Goal: Task Accomplishment & Management: Manage account settings

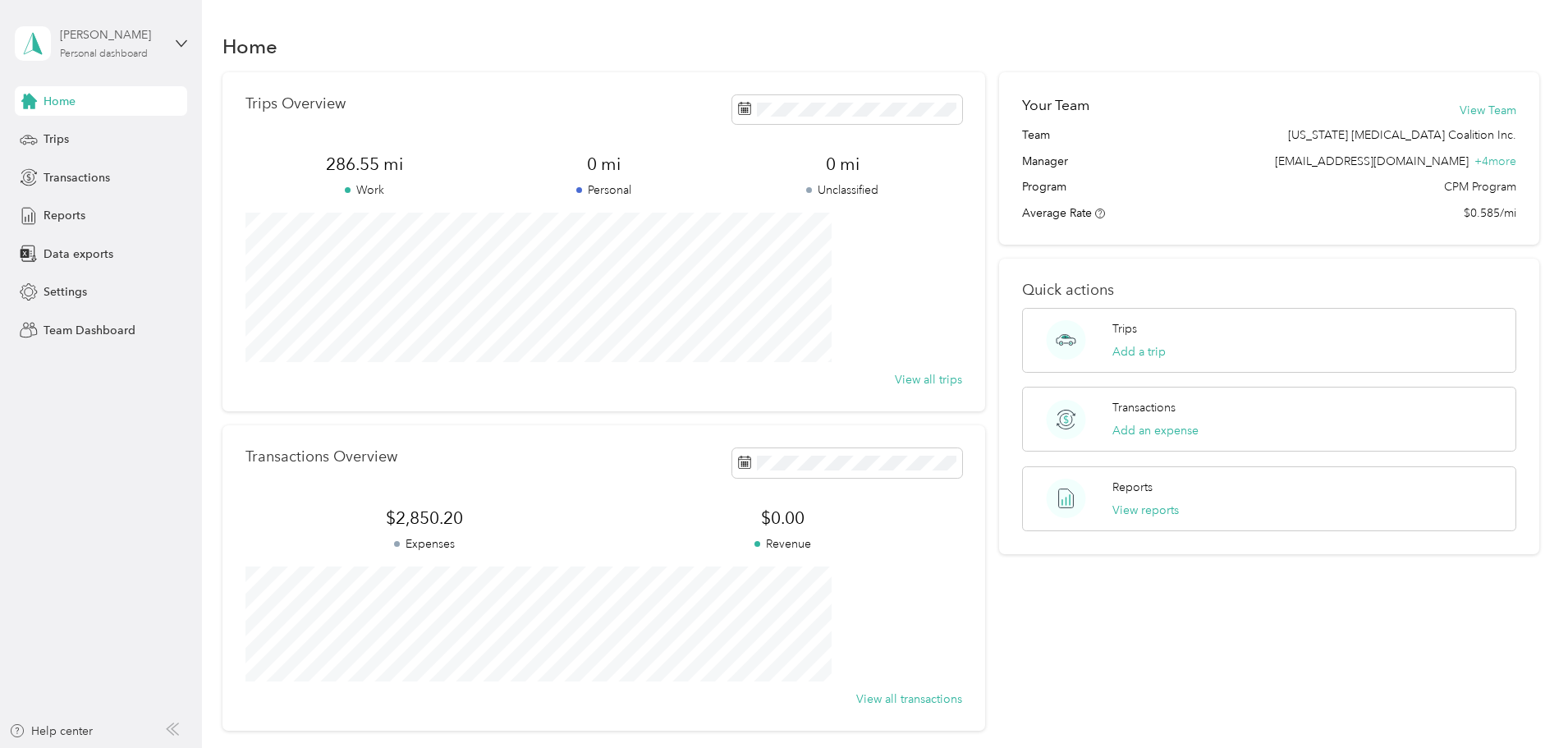
click at [125, 44] on div "[PERSON_NAME]" at bounding box center [110, 34] width 102 height 17
click at [108, 130] on div "Team dashboard" at bounding box center [74, 134] width 87 height 17
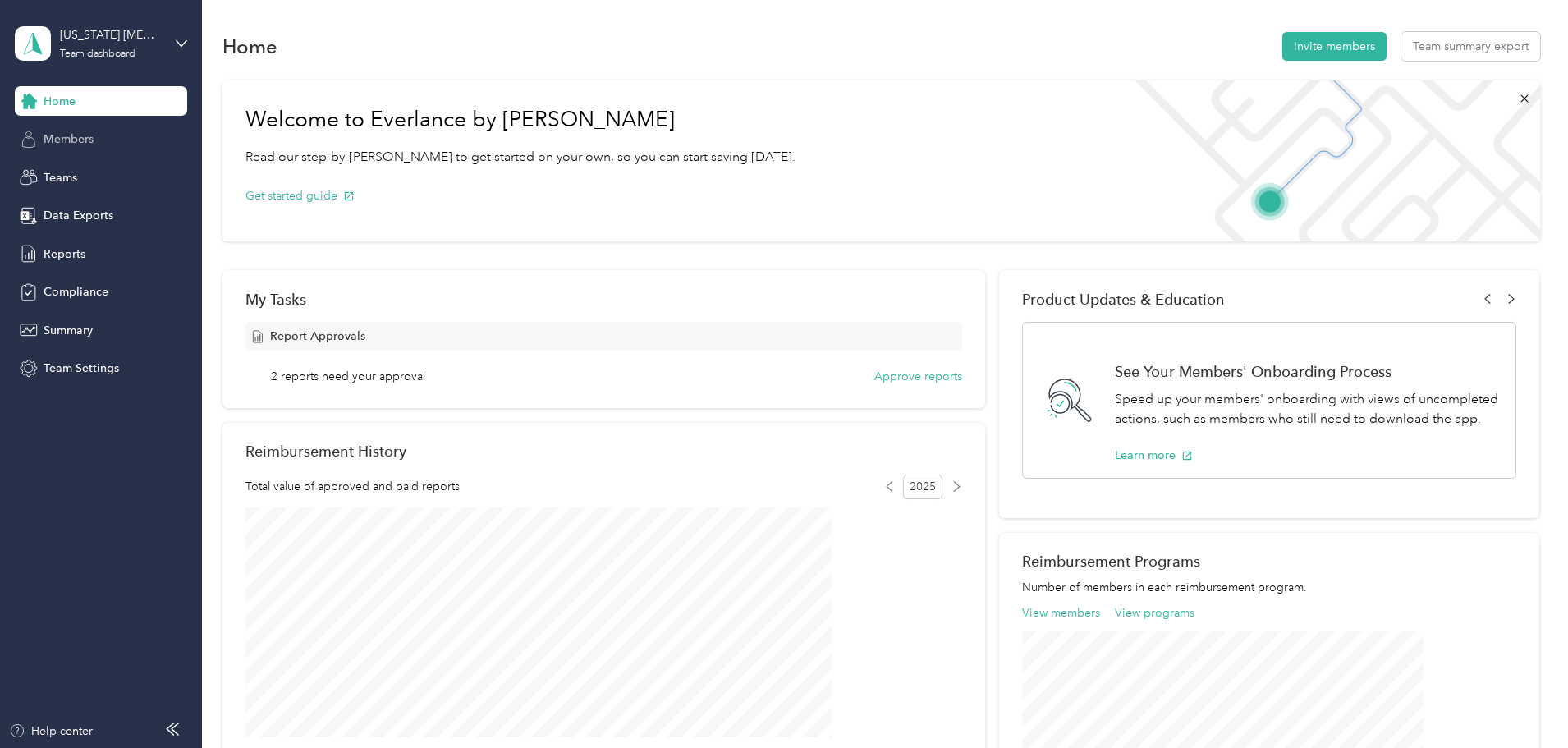
click at [68, 140] on span "Members" at bounding box center [69, 138] width 50 height 17
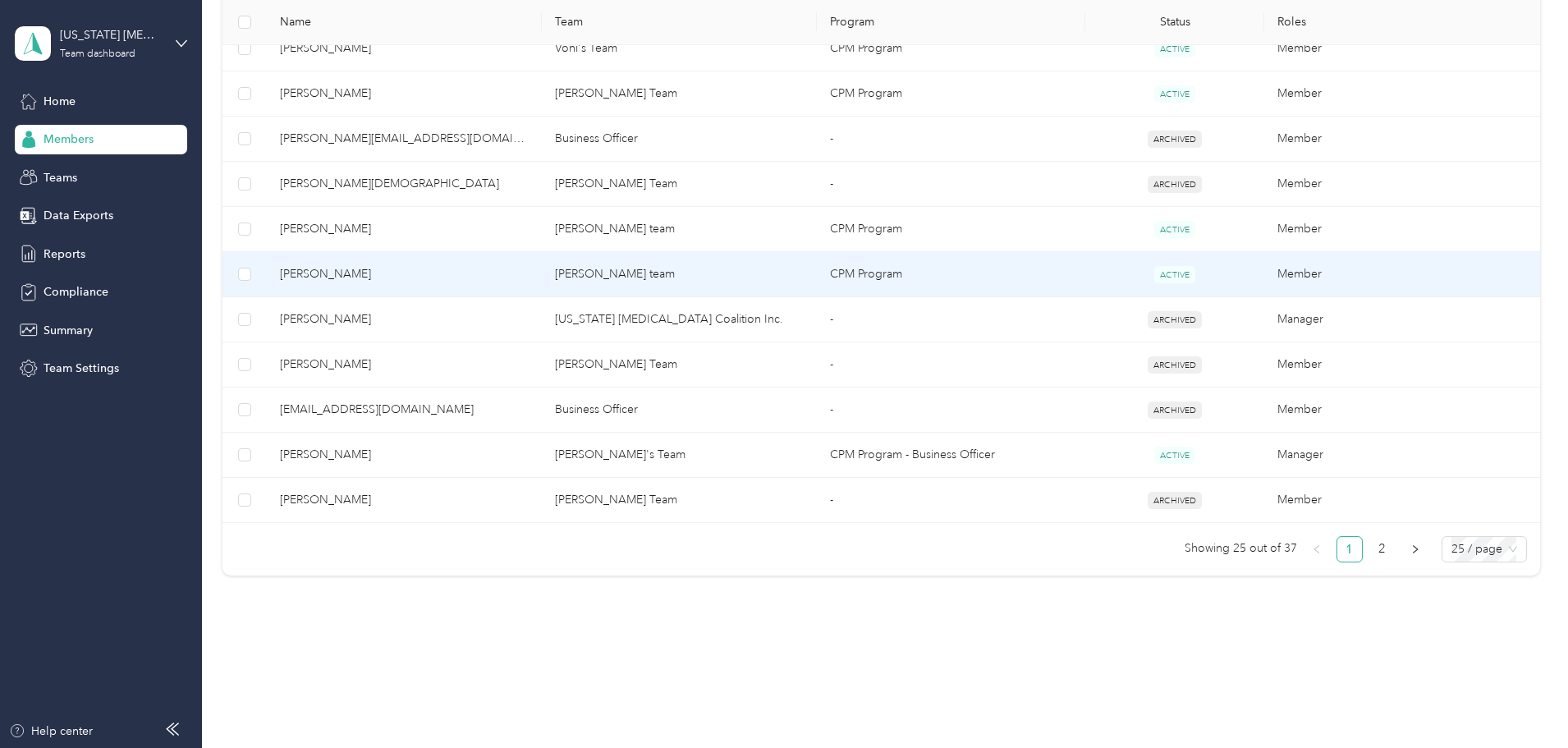
scroll to position [1056, 0]
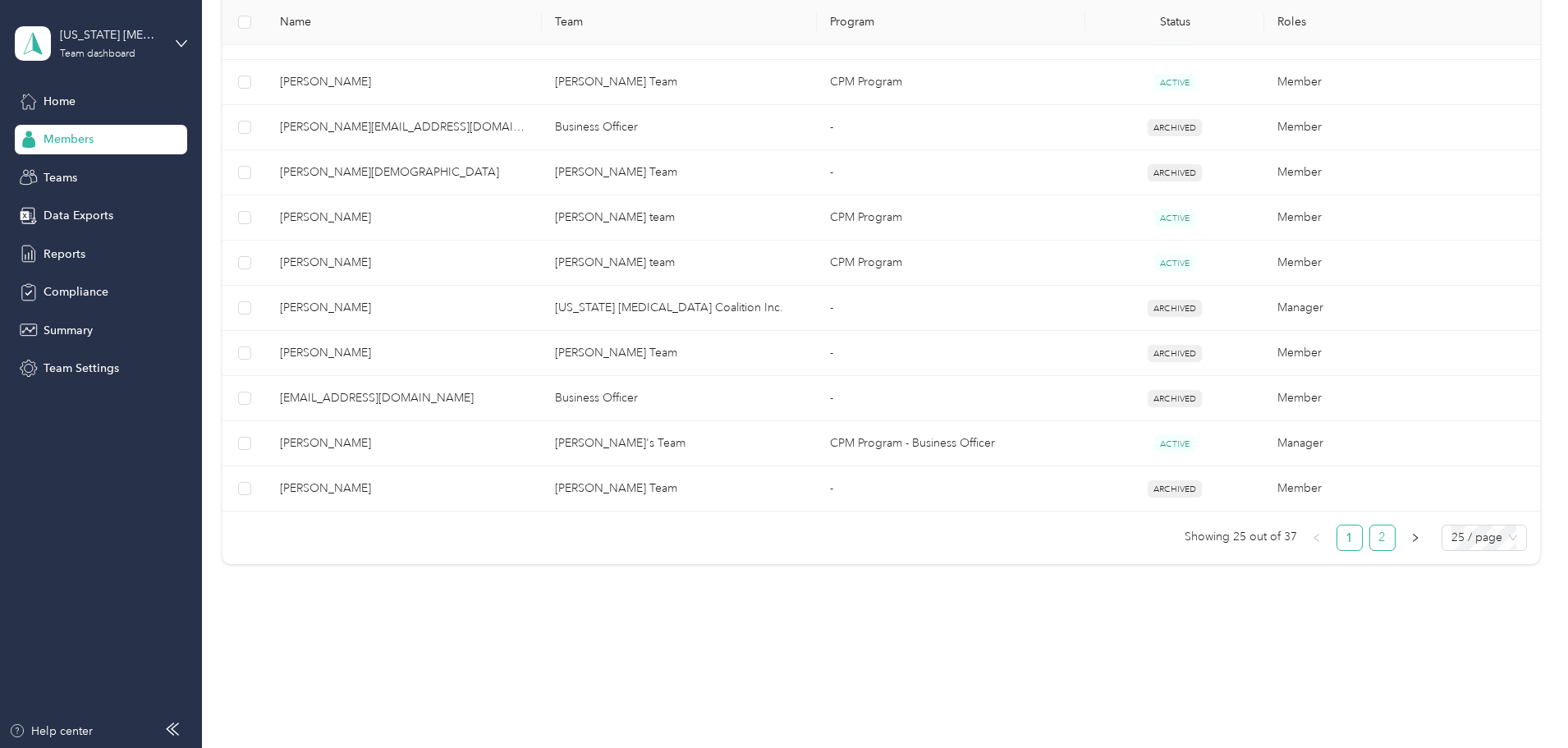
drag, startPoint x: 1270, startPoint y: 536, endPoint x: 1254, endPoint y: 535, distance: 16.0
click at [1370, 536] on link "2" at bounding box center [1382, 537] width 25 height 25
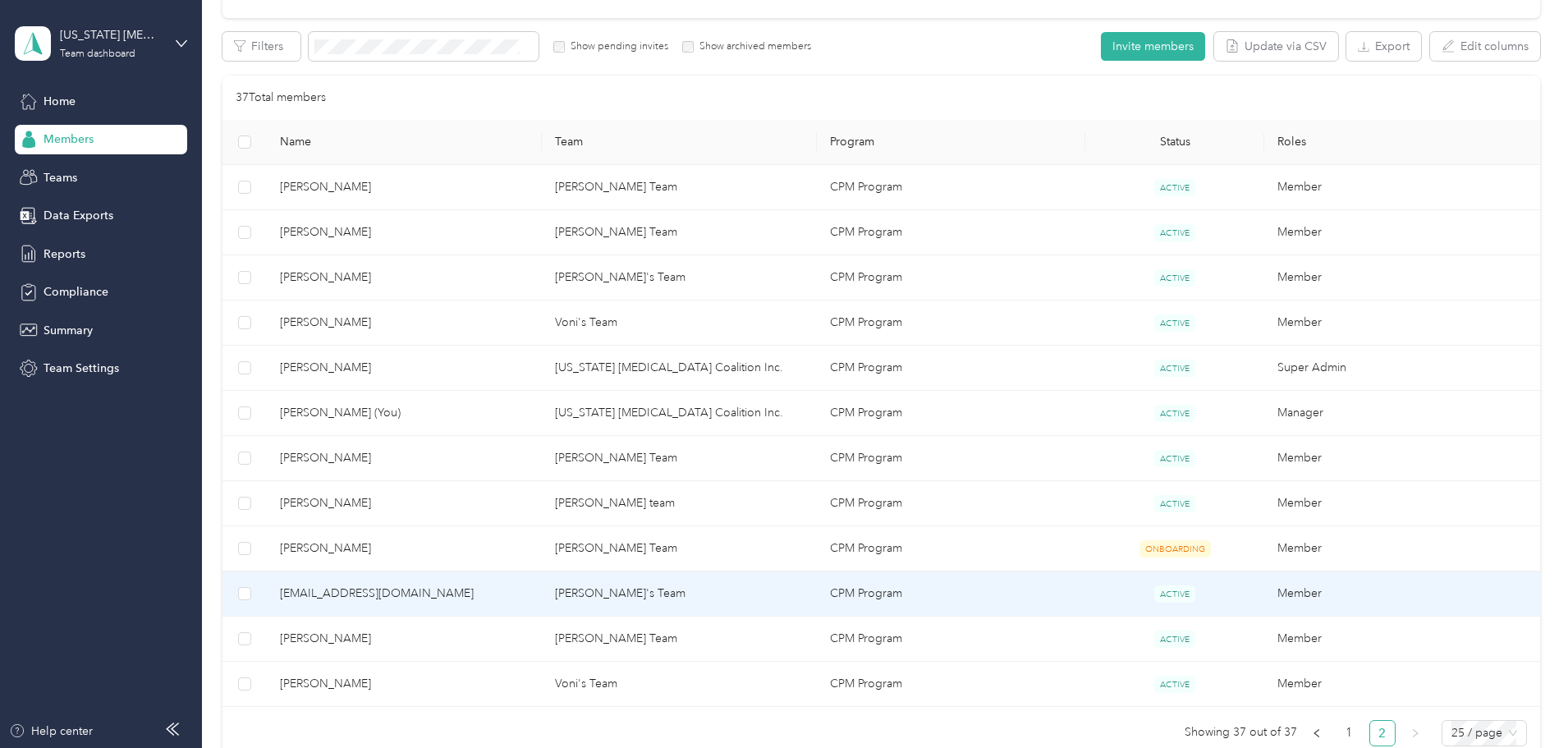
scroll to position [224, 0]
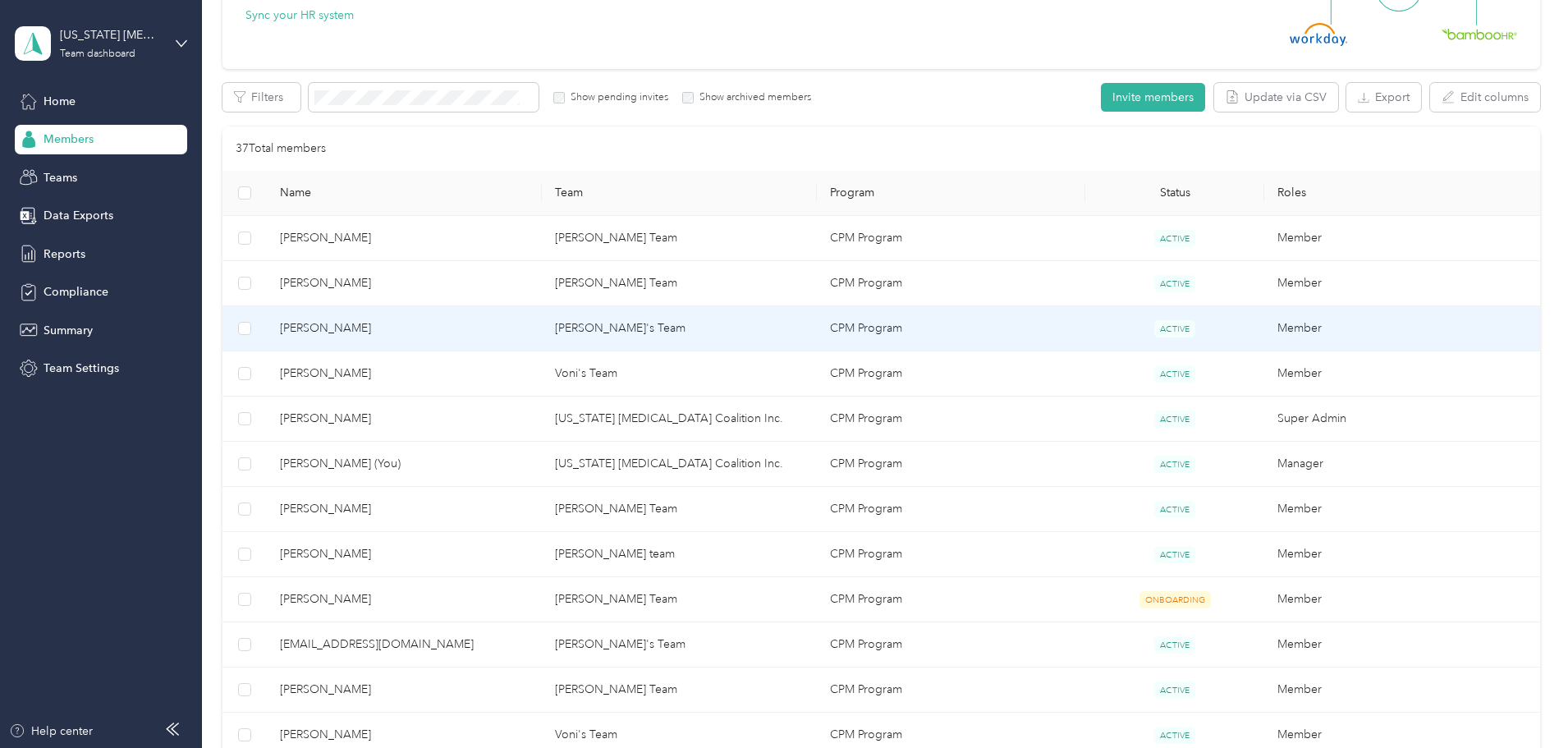
click at [529, 328] on span "[PERSON_NAME]" at bounding box center [404, 328] width 248 height 18
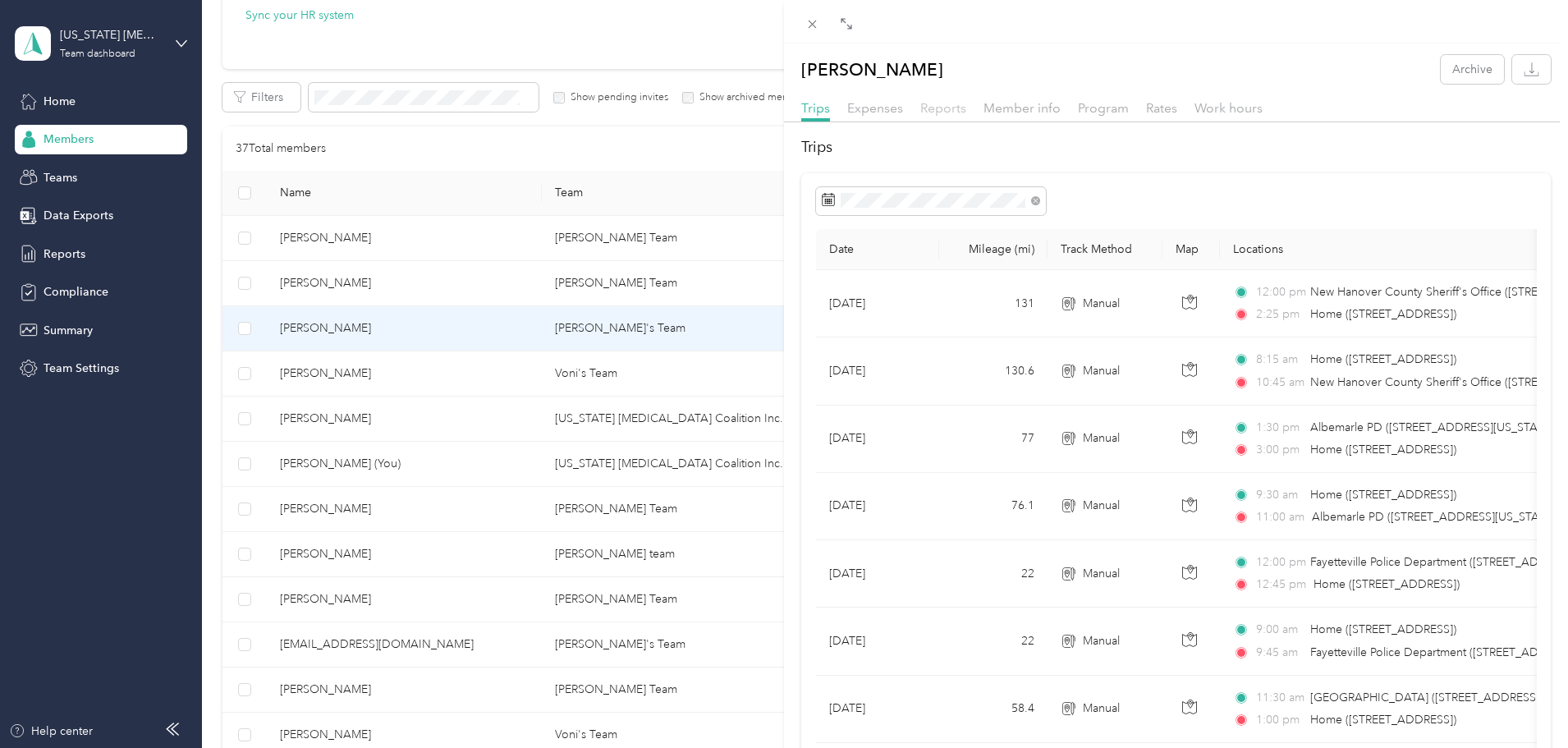
click at [939, 111] on span "Reports" at bounding box center [943, 108] width 46 height 16
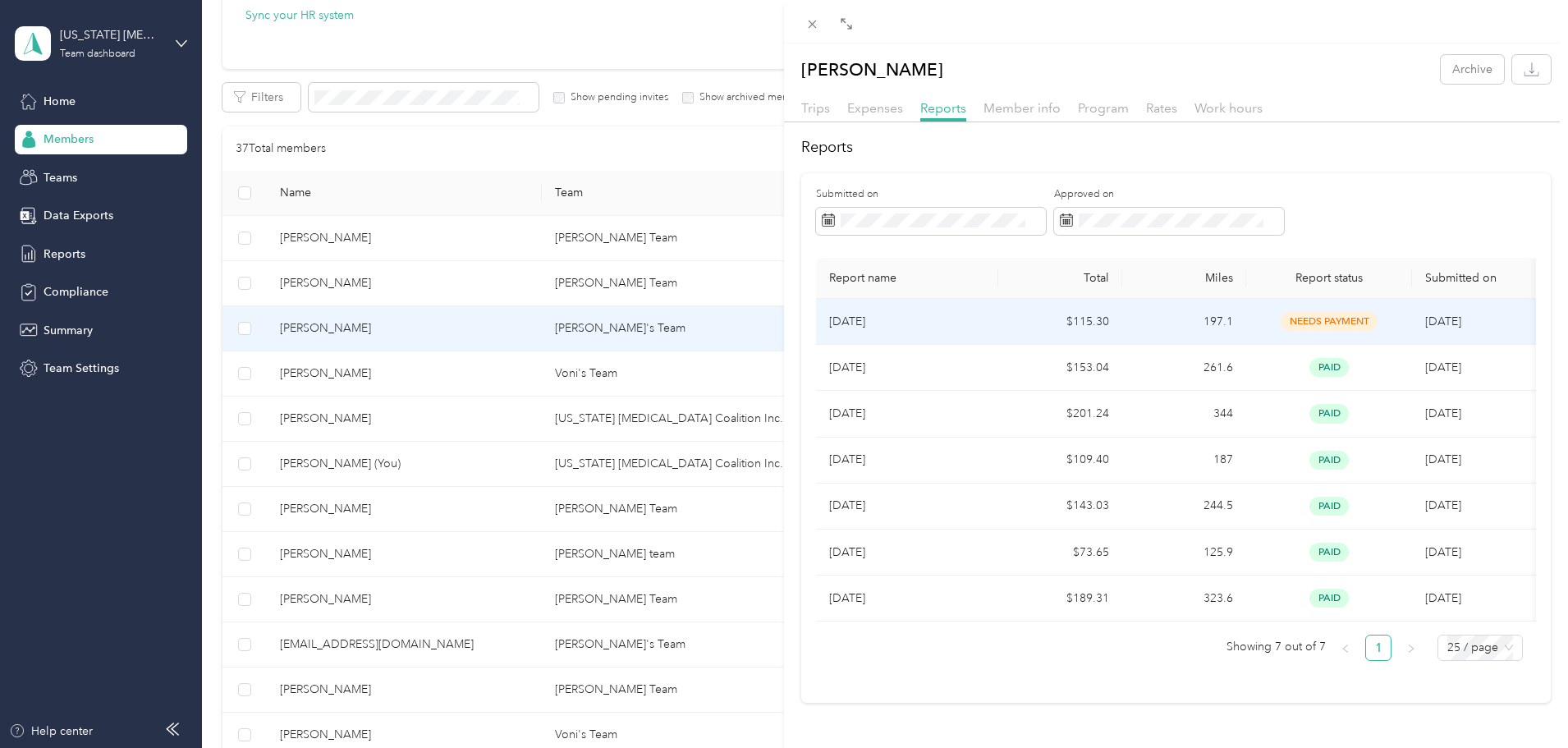
click at [1363, 316] on span "needs payment" at bounding box center [1329, 321] width 96 height 19
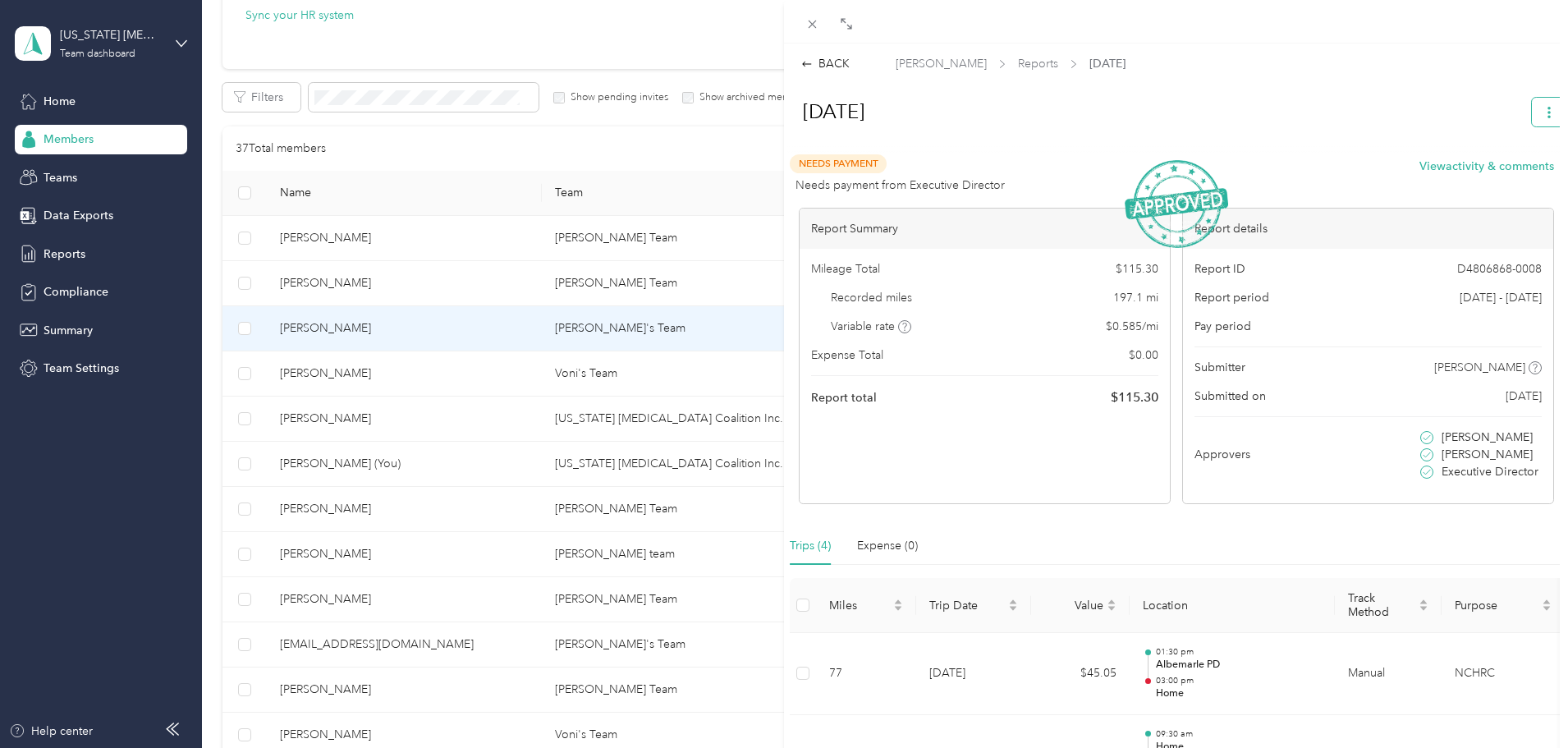
click at [1543, 112] on icon "button" at bounding box center [1549, 112] width 12 height 12
click at [1505, 172] on span "Download" at bounding box center [1490, 171] width 55 height 17
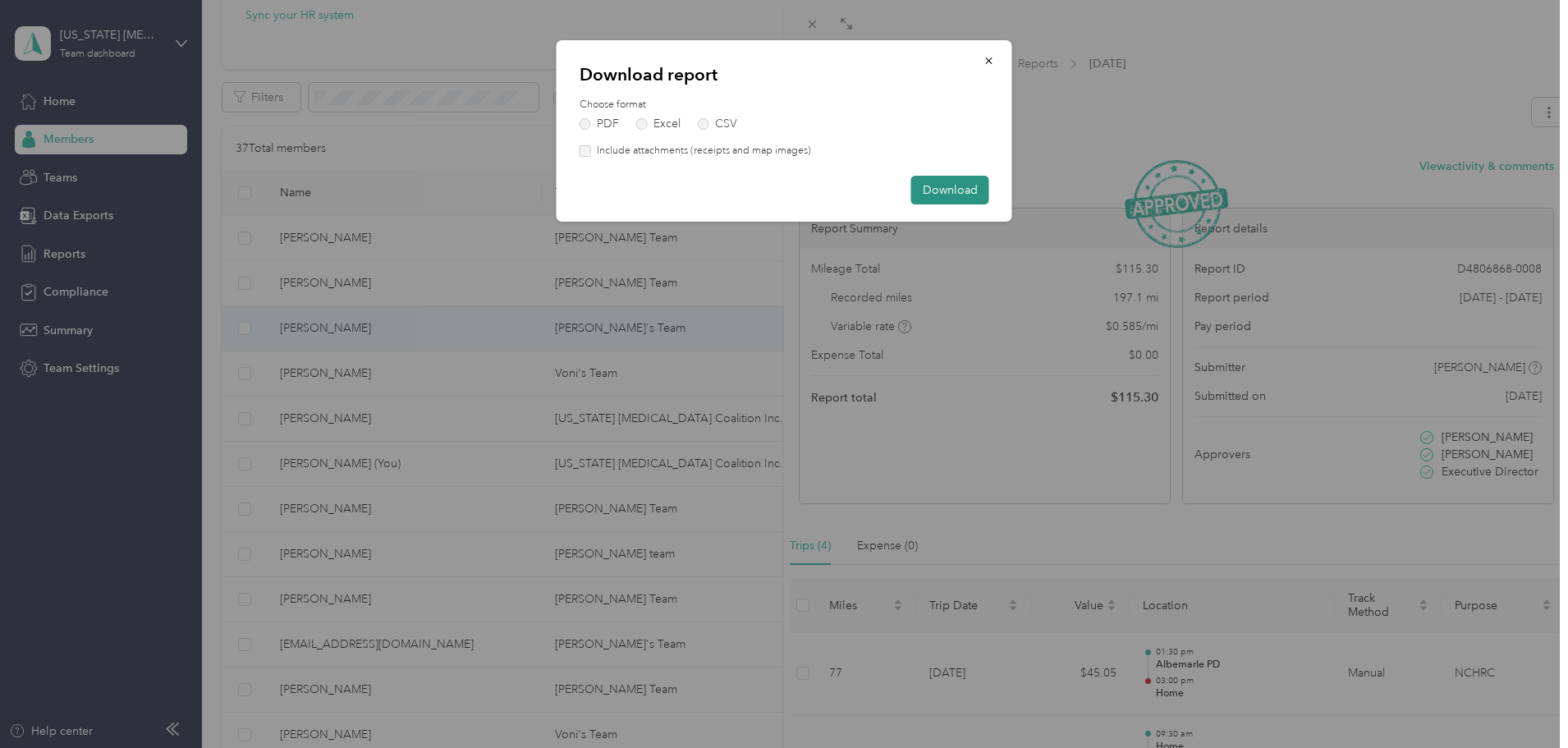
click at [961, 187] on button "Download" at bounding box center [950, 190] width 78 height 29
